Goal: Task Accomplishment & Management: Complete application form

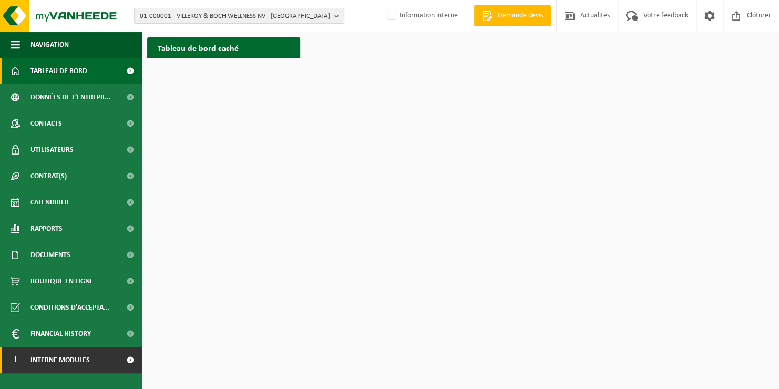
click at [68, 364] on span "Interne modules" at bounding box center [59, 360] width 59 height 26
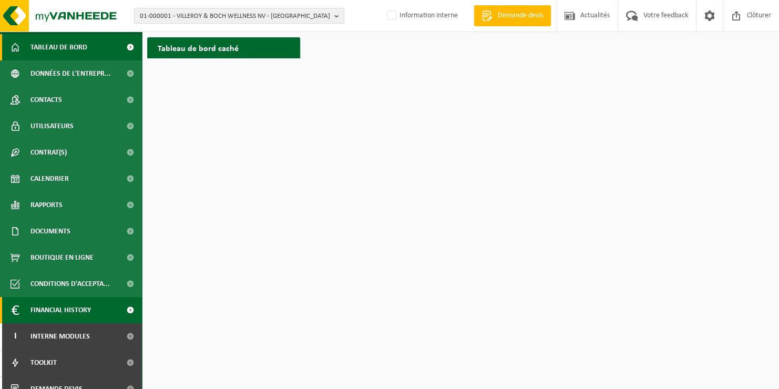
scroll to position [37, 0]
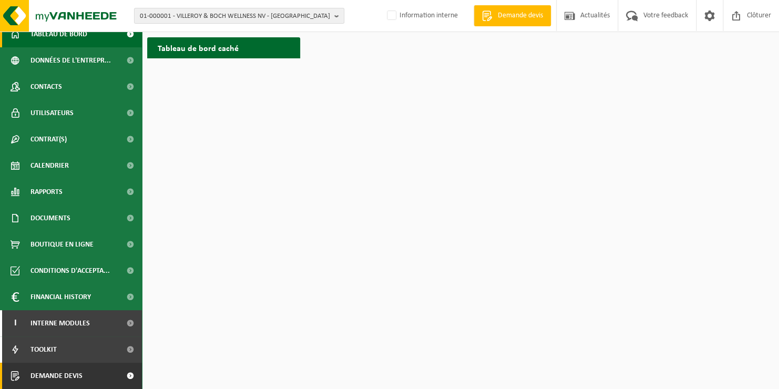
click at [85, 374] on link "Demande devis" at bounding box center [71, 376] width 142 height 26
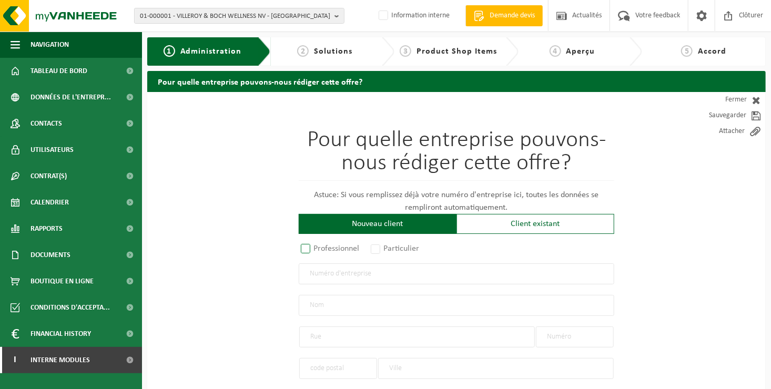
click at [318, 250] on label "Professionnel" at bounding box center [331, 248] width 64 height 15
click at [318, 250] on input "Professionnel" at bounding box center [319, 249] width 7 height 7
radio input "true"
click at [339, 275] on input "text" at bounding box center [456, 273] width 315 height 21
type input "0449747131"
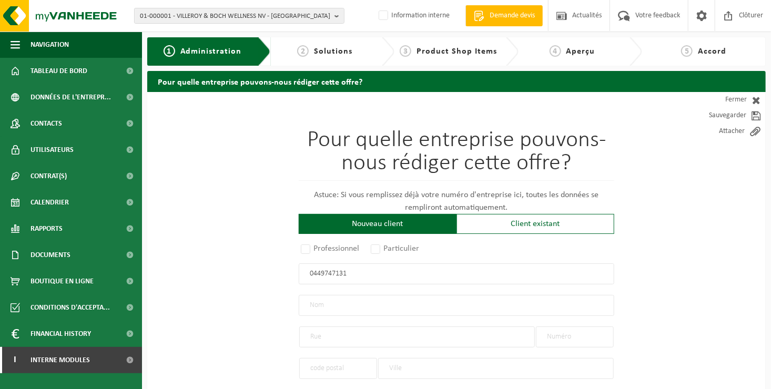
radio input "false"
select select
type input "TREM SA"
type input "RUE ROBERT LEDECQ"
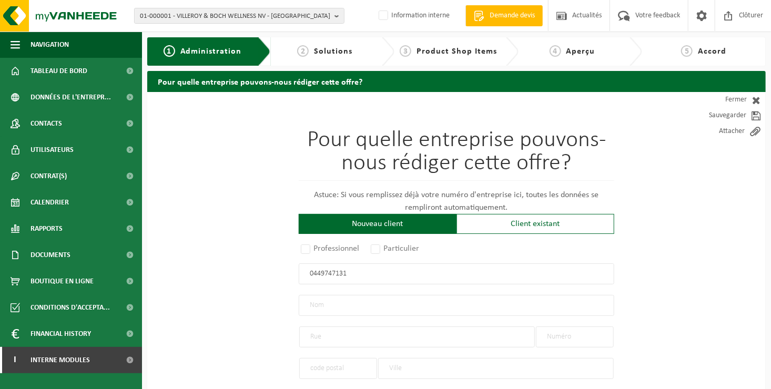
type input "1 / A"
type input "1440"
type input "BRAINE-LE-CHÂTEAU"
type input "2061902274"
radio input "true"
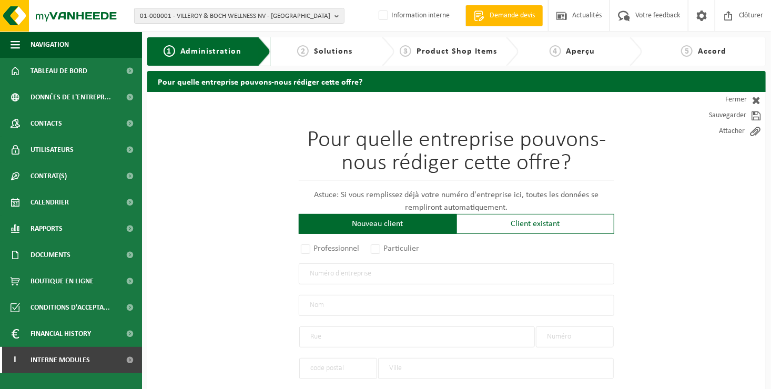
select select "146152"
type input "0449.747.131"
type input "TREM SA"
type input "RUE ROBERT LEDECQ"
type input "1 A"
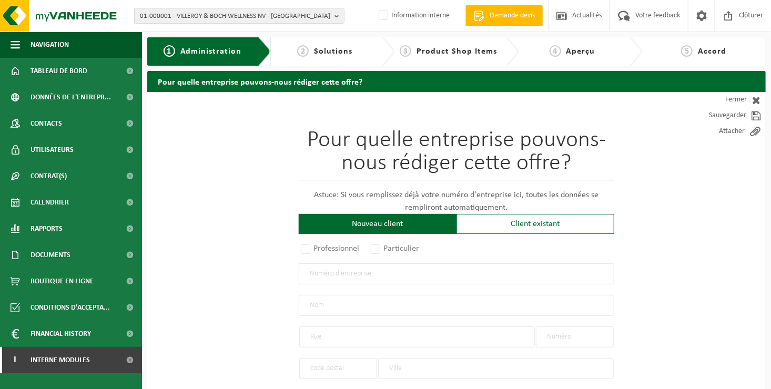
type input "1440"
type input "WAUTHIER-BRAINE"
select select "11"
type input "1 A"
type input "WAUTHIER-BRAINE"
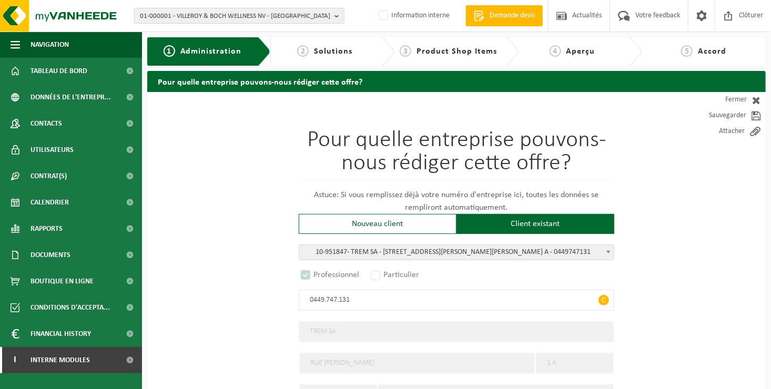
select select "D"
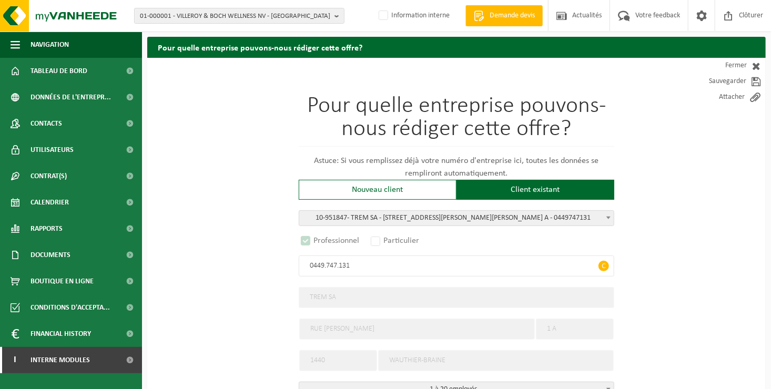
scroll to position [53, 0]
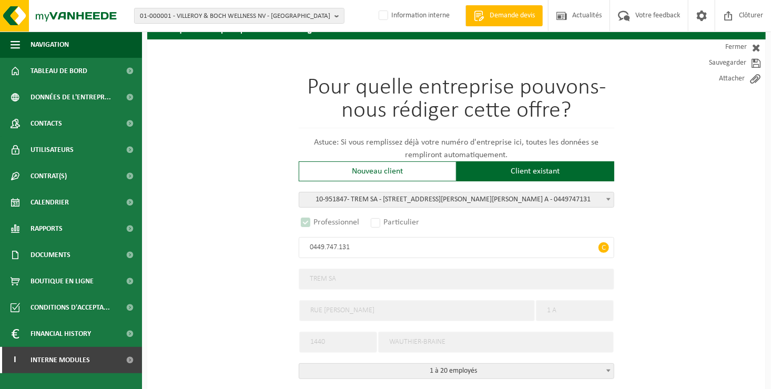
type input "0449.747.131"
